Goal: Contribute content: Contribute content

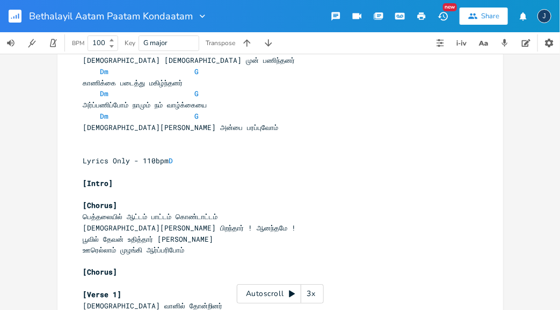
scroll to position [479, 0]
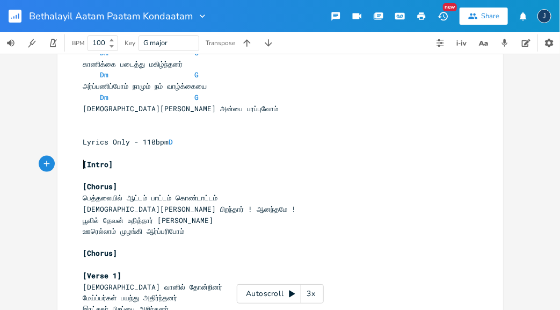
click at [83, 164] on span "[Intro]" at bounding box center [98, 164] width 30 height 10
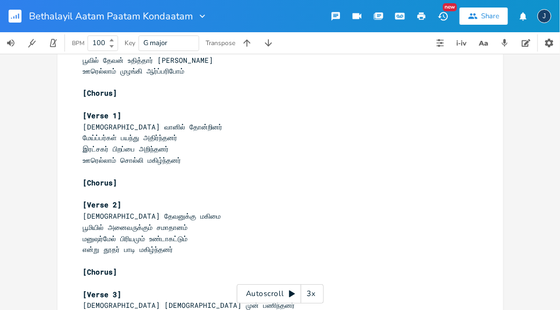
scroll to position [829, 0]
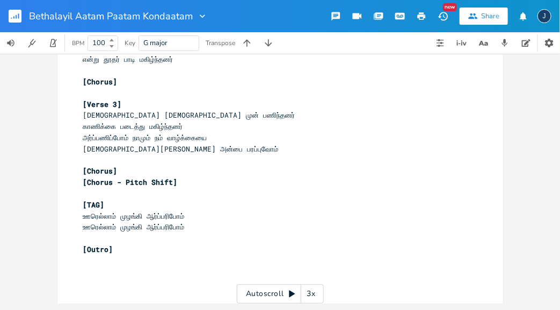
type textarea "[Lorem] [Ipsumd] sெa்coைaிe் se்do் eாt்in் uொl்eாd்ma் alேeு adாmi் vிqu்nாe் …"
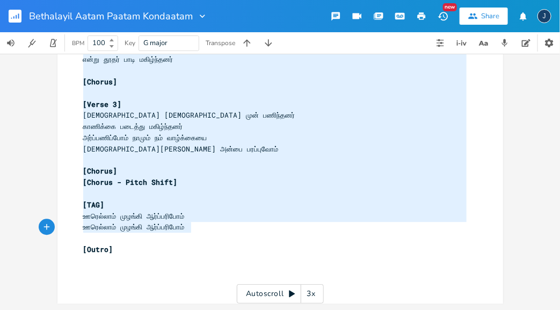
click at [192, 230] on pre "ஊரெல்லாம் முழங்கி ஆர்ப்பரிபோம்" at bounding box center [274, 226] width 387 height 11
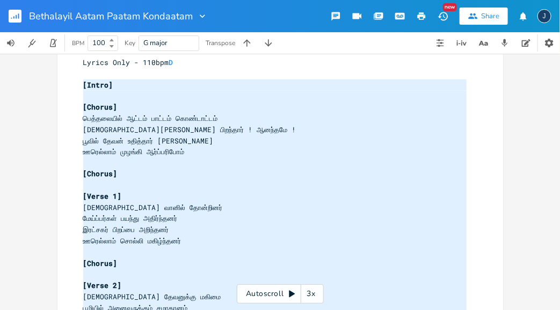
scroll to position [558, 0]
click at [211, 165] on pre "​" at bounding box center [274, 162] width 387 height 11
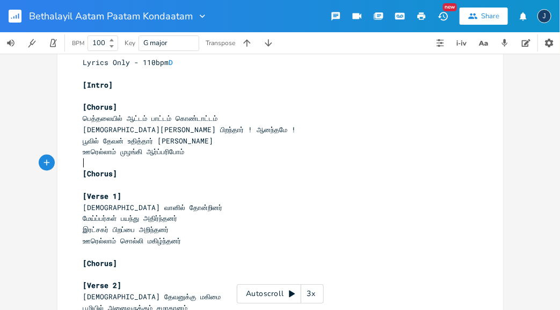
click at [162, 153] on span "ஊரெல்லாம் முழங்கி ஆர்ப்பரிபோம்" at bounding box center [133, 152] width 101 height 10
type textarea "ப்"
click at [195, 151] on pre "ஊரெல்லாம் முழங்கி ஆர்ப்பரிபோம்" at bounding box center [274, 151] width 387 height 11
type textarea "ப்"
paste textarea "ஆர்ப்பரிப்போம்"
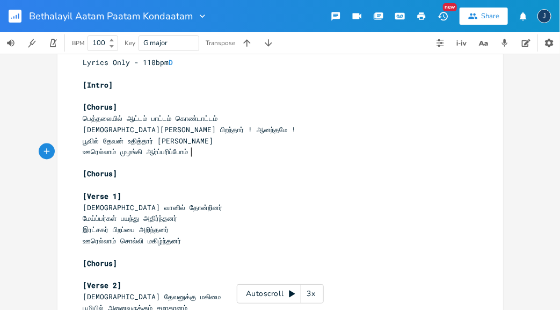
click at [182, 152] on span "ஊரெல்லாம் முழங்கி ஆர்ப்பரிப்போம்" at bounding box center [135, 152] width 105 height 10
type textarea "ஆர்ப்பரிப்போம்"
click at [182, 152] on span "ஊரெல்லாம் முழங்கி ஆர்ப்பரிப்போம்" at bounding box center [135, 152] width 105 height 10
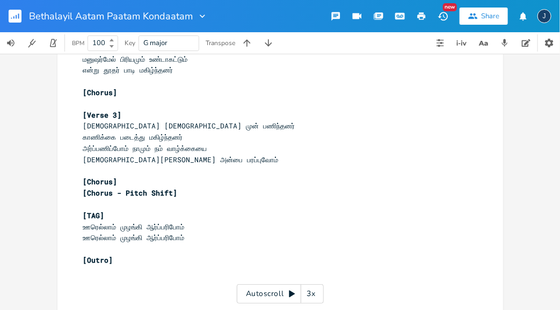
scroll to position [829, 0]
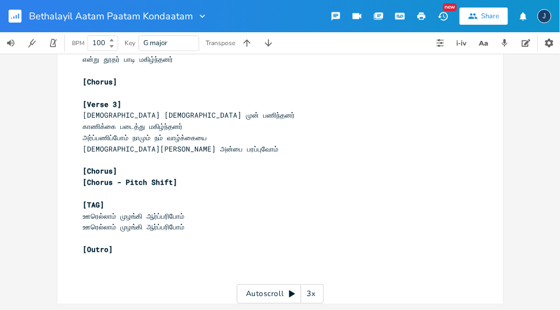
click at [168, 217] on span "ஊரெல்லாம் முழங்கி ஆர்ப்பரிபோம்" at bounding box center [133, 216] width 101 height 10
type textarea "ஆர்ப்பரிபோம்"
click at [168, 217] on span "ஊரெல்லாம் முழங்கி ஆர்ப்பரிபோம்" at bounding box center [133, 216] width 101 height 10
paste textarea
click at [166, 229] on span "ஊரெல்லாம் முழங்கி ஆர்ப்பரிபோம்" at bounding box center [133, 227] width 101 height 10
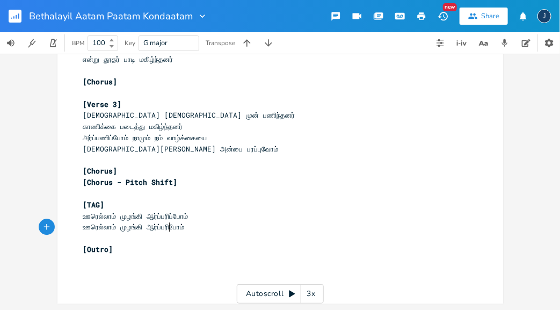
type textarea "ஆர்ப்பரிபோம்"
click at [166, 229] on span "ஊரெல்லாம் முழங்கி ஆர்ப்பரிபோம்" at bounding box center [133, 227] width 101 height 10
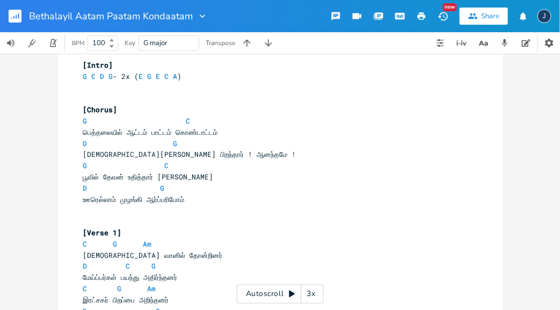
scroll to position [0, 0]
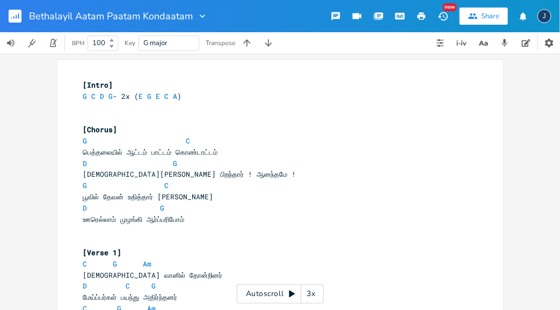
click at [167, 220] on span "ஊரெல்லாம் முழங்கி ஆர்ப்பரிபோம்" at bounding box center [133, 219] width 101 height 10
type textarea "ஆர்ப்பரிபோம்"
click at [167, 220] on span "ஊரெல்லாம் முழங்கி ஆர்ப்பரிபோம்" at bounding box center [133, 219] width 101 height 10
click at [215, 210] on pre "D G" at bounding box center [274, 207] width 387 height 11
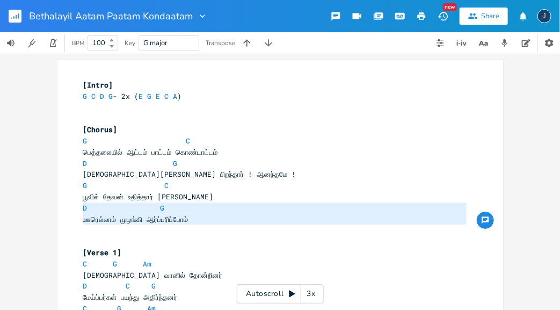
type textarea "D G ஊரெல்லாம் முழங்கி ஆர்ப்பரிப்போம்"
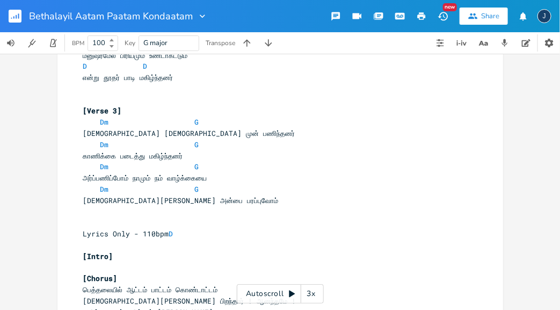
scroll to position [388, 0]
click at [158, 209] on pre "​" at bounding box center [274, 210] width 387 height 11
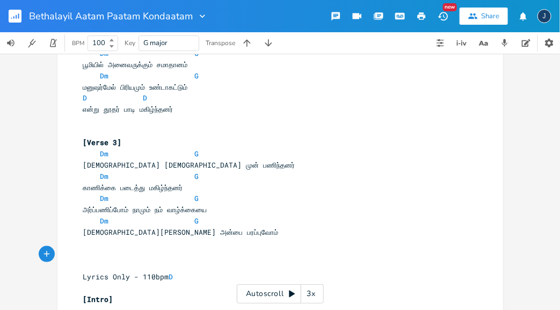
scroll to position [355, 0]
type textarea "[]"
type textarea "TAG"
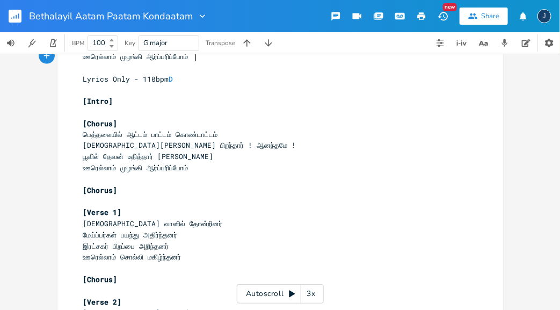
scroll to position [0, 2]
type textarea "- 2x"
click at [302, 162] on pre "பூவில் தேவன் உதித்தார் [PERSON_NAME]" at bounding box center [274, 156] width 387 height 11
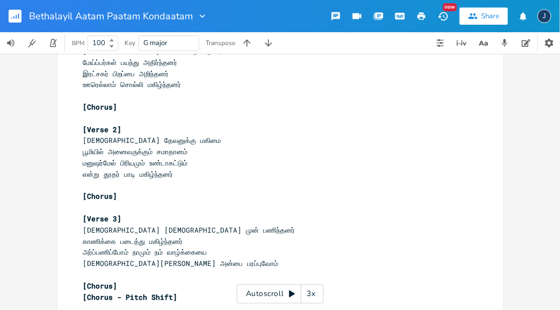
scroll to position [863, 0]
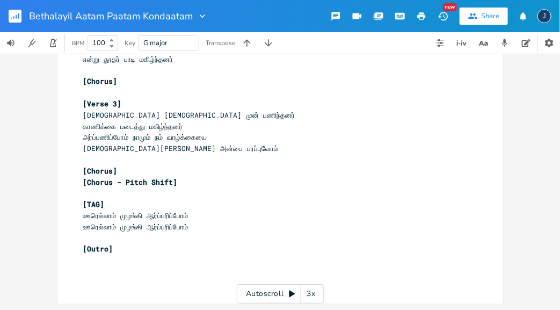
click at [114, 248] on pre "[Outro]" at bounding box center [274, 248] width 387 height 11
type textarea "[Outro]"
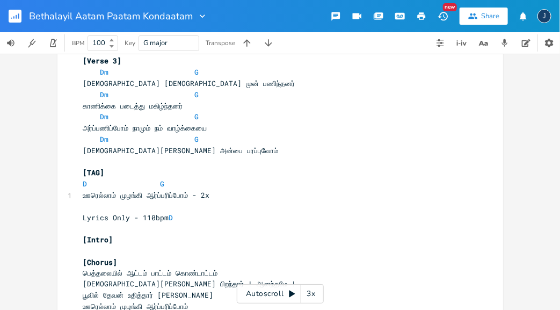
scroll to position [426, 0]
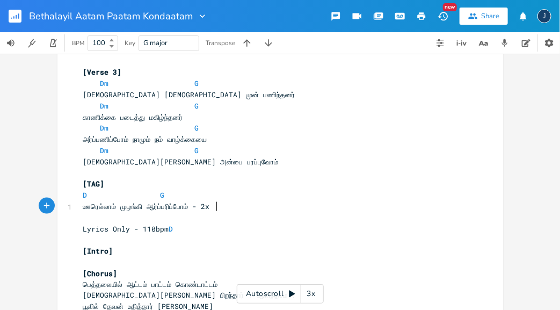
click at [222, 208] on pre "ஊரெல்லாம் முழங்கி ஆர்ப்பரிப்போம் - 2x" at bounding box center [274, 206] width 387 height 11
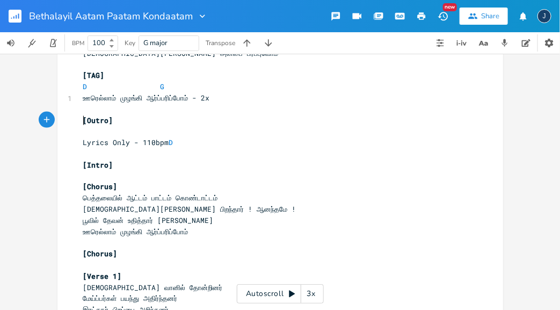
scroll to position [540, 0]
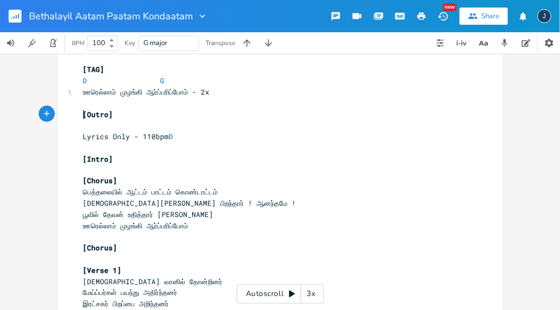
click at [81, 136] on pre "Lyrics Only - 110bpm D" at bounding box center [274, 136] width 387 height 11
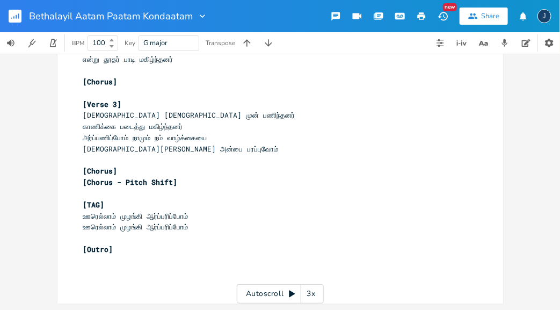
scroll to position [603, 0]
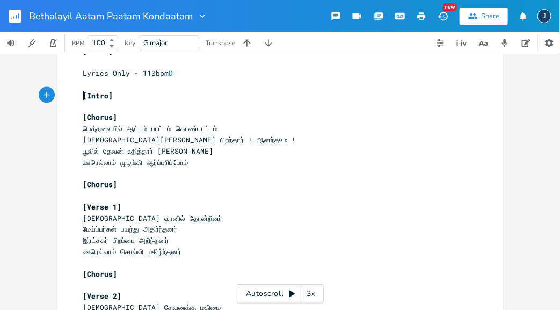
click at [83, 96] on span "[Intro]" at bounding box center [98, 96] width 30 height 10
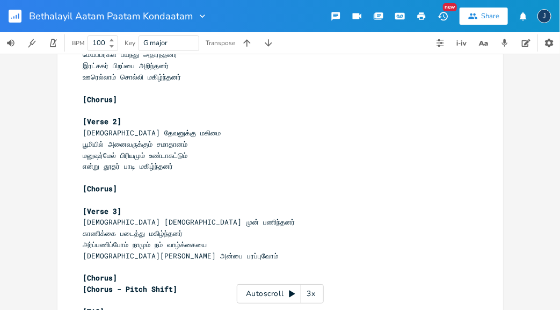
scroll to position [885, 0]
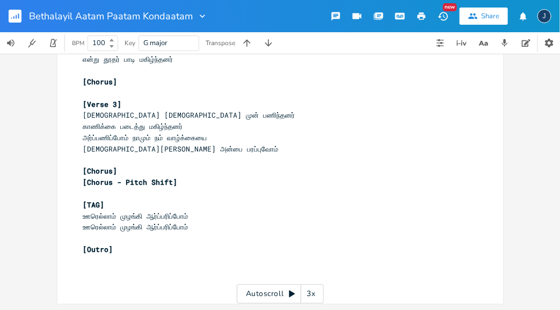
type textarea "[Lorem] [Ipsumd] sெa்coைaிe் se்do் eாt்in் uொl்eாd்ma் alேeு adாmi் vிqu்nாe் …"
click at [151, 253] on pre "[Outro]" at bounding box center [274, 249] width 387 height 11
